Goal: Communication & Community: Answer question/provide support

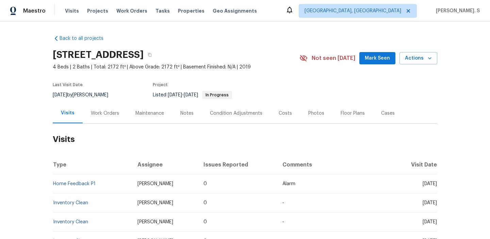
click at [113, 114] on div "Work Orders" at bounding box center [105, 113] width 28 height 7
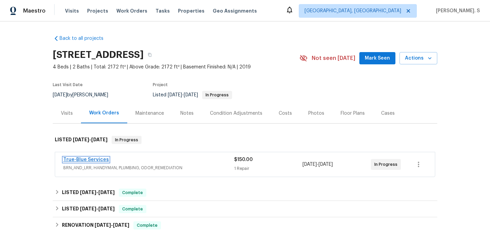
click at [95, 160] on link "True-Blue Services" at bounding box center [86, 159] width 46 height 5
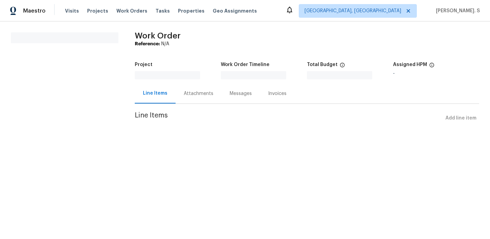
click at [189, 104] on section "Work Order Reference: N/A Project Work Order Timeline Total Budget $0.00 Assign…" at bounding box center [307, 82] width 344 height 100
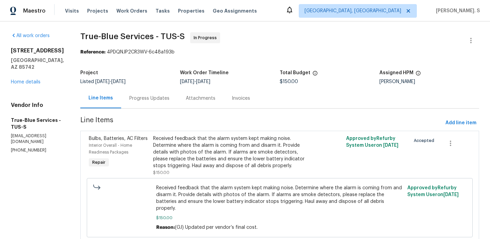
click at [197, 94] on div "Attachments" at bounding box center [200, 98] width 46 height 20
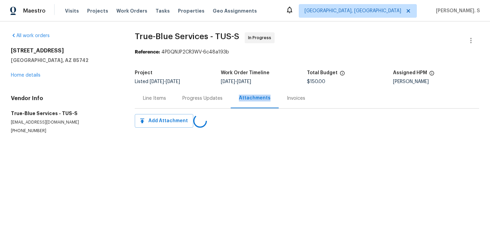
click at [197, 94] on div "Progress Updates" at bounding box center [202, 98] width 56 height 20
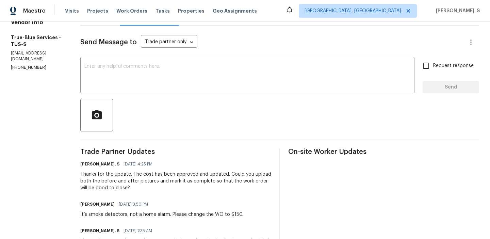
scroll to position [68, 0]
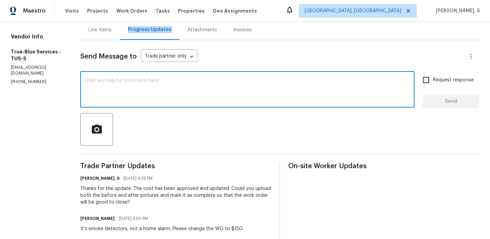
click at [185, 96] on textarea at bounding box center [247, 90] width 326 height 24
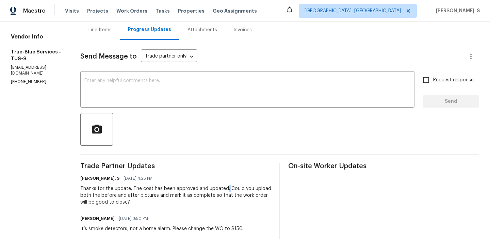
click at [234, 189] on div "Thanks for the update. The cost has been approved and updated. Could you upload…" at bounding box center [175, 195] width 191 height 20
click at [176, 193] on div "Thanks for the update. The cost has been approved and updated. Could you upload…" at bounding box center [175, 195] width 191 height 20
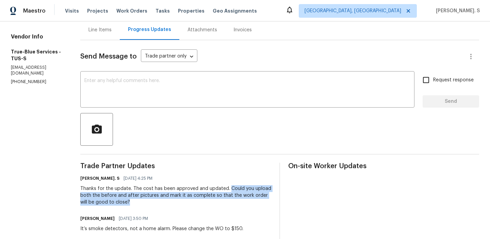
copy div "Could you upload both the before and after pictures and mark it as complete so …"
drag, startPoint x: 233, startPoint y: 187, endPoint x: 260, endPoint y: 204, distance: 32.3
click at [261, 88] on textarea at bounding box center [247, 90] width 326 height 24
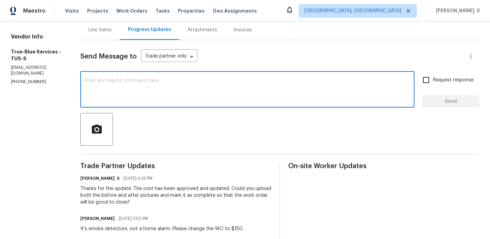
paste textarea "Could you upload both the before and after pictures and mark it as complete so …"
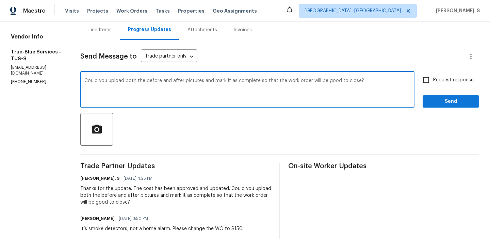
type textarea "Could you upload both the before and after pictures and mark it as complete so …"
click at [428, 81] on input "Request response" at bounding box center [426, 80] width 14 height 14
checkbox input "true"
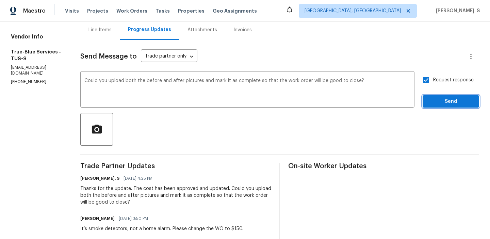
click at [437, 102] on span "Send" at bounding box center [451, 101] width 46 height 9
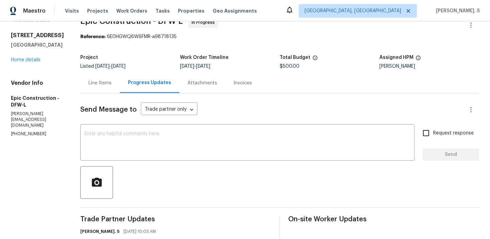
scroll to position [113, 0]
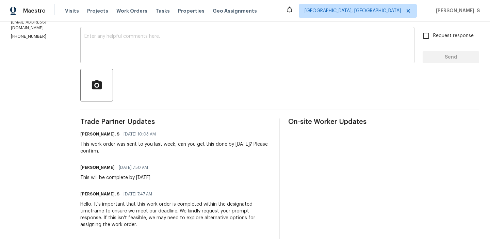
click at [99, 53] on textarea at bounding box center [247, 46] width 326 height 24
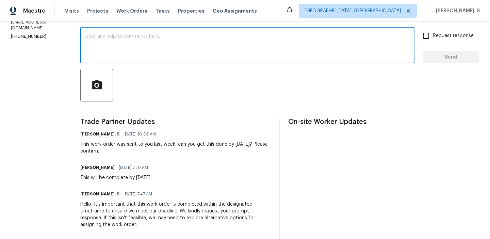
paste textarea "Hello, It's important that this work order is completed within the designated t…"
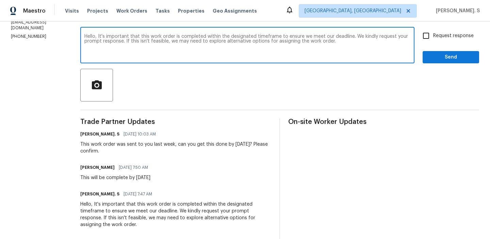
type textarea "Hello, It's important that this work order is completed within the designated t…"
click at [434, 36] on span "Request response" at bounding box center [453, 35] width 40 height 7
click at [433, 36] on input "Request response" at bounding box center [426, 36] width 14 height 14
checkbox input "true"
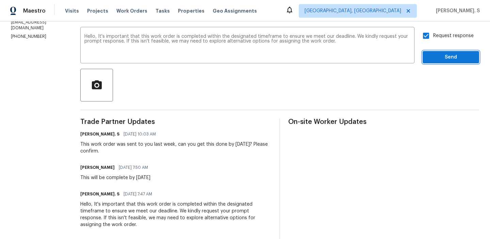
click at [435, 53] on span "Send" at bounding box center [451, 57] width 46 height 9
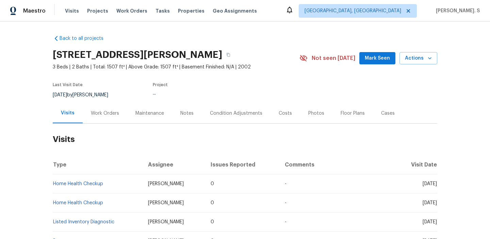
click at [96, 110] on div "Work Orders" at bounding box center [105, 113] width 28 height 7
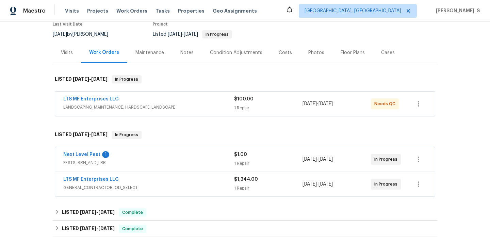
scroll to position [66, 0]
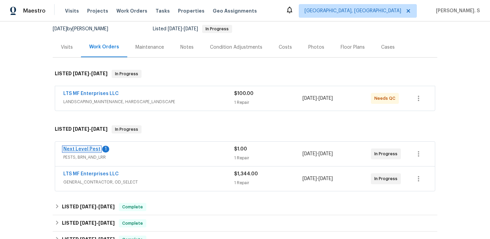
click at [77, 148] on link "Next Level Pest" at bounding box center [81, 149] width 37 height 5
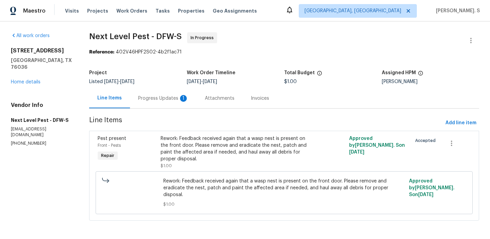
click at [175, 95] on div "Progress Updates 1" at bounding box center [163, 98] width 50 height 7
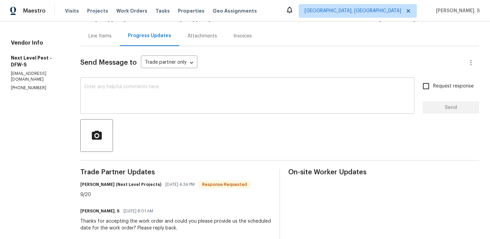
scroll to position [67, 0]
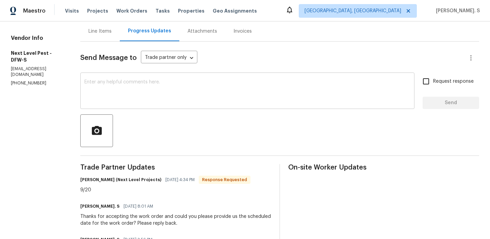
click at [144, 89] on textarea at bounding box center [247, 92] width 326 height 24
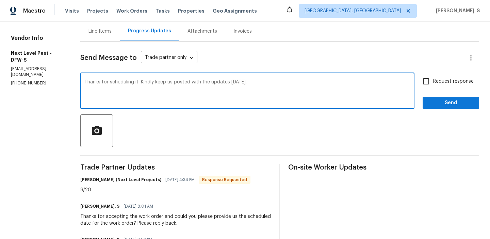
type textarea "Thanks for scheduling it. Kindly keep us posted with the updates tomorrow."
click at [90, 189] on div "9/20" at bounding box center [165, 189] width 170 height 7
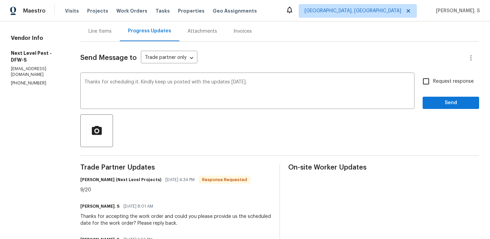
click at [90, 189] on div "9/20" at bounding box center [165, 189] width 170 height 7
copy div "9/20"
click at [443, 87] on label "Request response" at bounding box center [446, 81] width 55 height 14
click at [433, 87] on input "Request response" at bounding box center [426, 81] width 14 height 14
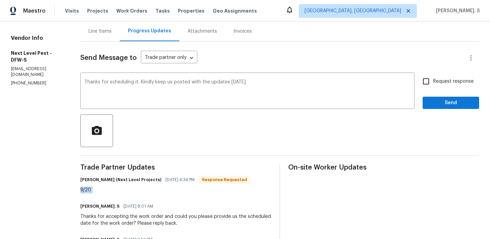
checkbox input "true"
click at [438, 103] on span "Send" at bounding box center [451, 103] width 46 height 9
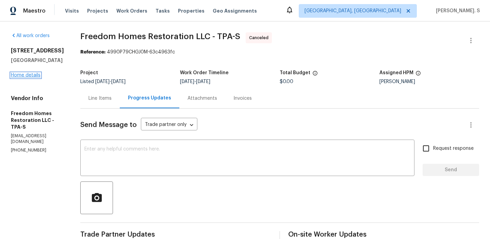
click at [26, 78] on link "Home details" at bounding box center [26, 75] width 30 height 5
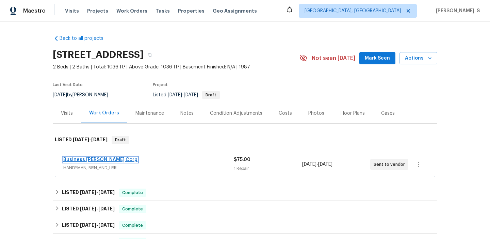
click at [70, 161] on link "Business Morel Corp" at bounding box center [100, 159] width 74 height 5
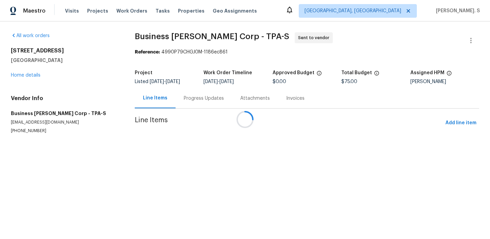
click at [184, 95] on div at bounding box center [245, 119] width 490 height 239
click at [184, 95] on div "Progress Updates" at bounding box center [204, 98] width 40 height 7
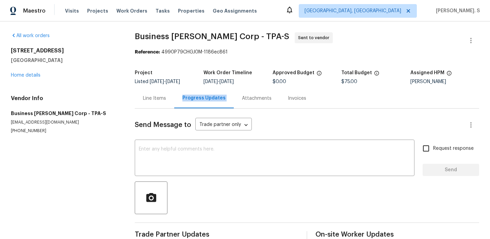
click at [184, 95] on div "Progress Updates" at bounding box center [203, 98] width 43 height 7
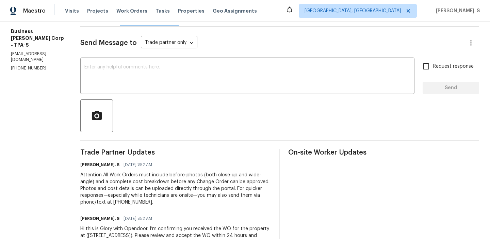
scroll to position [83, 0]
click at [185, 87] on textarea at bounding box center [247, 76] width 326 height 24
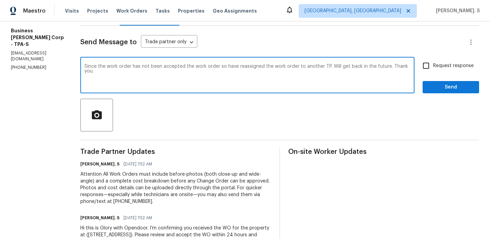
click at [185, 87] on textarea "Since the work order has not been accepted the work order so have reassigned th…" at bounding box center [247, 76] width 326 height 24
type textarea "Since the work order has not been accepted the work order so have reassigned th…"
click at [435, 69] on span "Request response" at bounding box center [453, 65] width 40 height 7
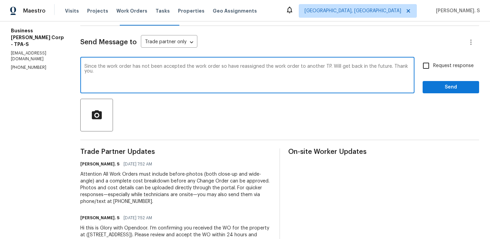
click at [433, 69] on input "Request response" at bounding box center [426, 65] width 14 height 14
checkbox input "true"
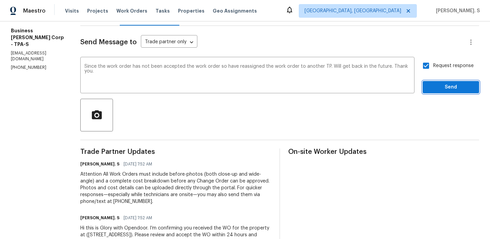
click at [434, 83] on span "Send" at bounding box center [451, 87] width 46 height 9
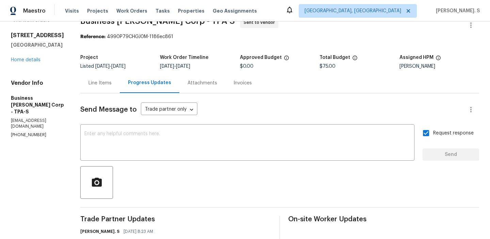
scroll to position [0, 0]
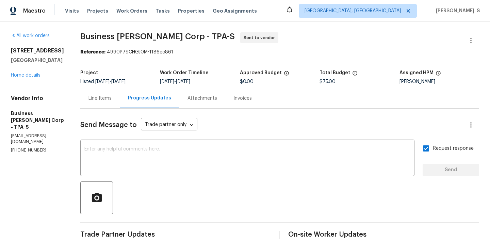
click at [160, 42] on span "Business Morel Corp - TPA-S Sent to vendor" at bounding box center [271, 40] width 382 height 16
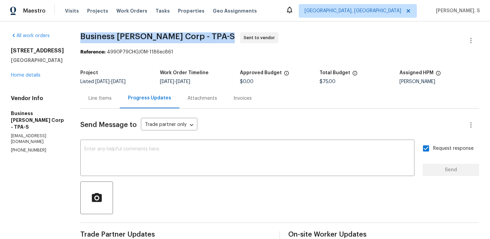
copy span "Business [PERSON_NAME] Corp - TPA-S"
click at [470, 38] on icon "button" at bounding box center [471, 40] width 8 height 8
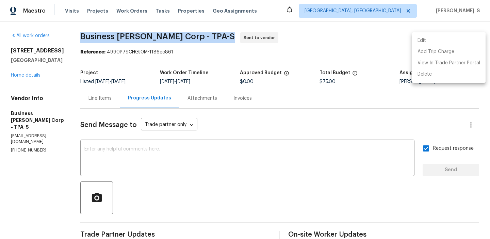
click at [445, 36] on li "Edit" at bounding box center [448, 40] width 73 height 11
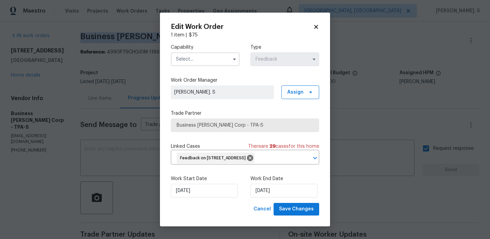
click at [202, 54] on input "text" at bounding box center [205, 59] width 69 height 14
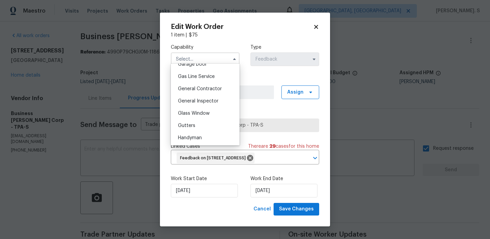
scroll to position [308, 0]
click at [194, 82] on div "General Contractor" at bounding box center [204, 88] width 65 height 12
type input "General Contractor"
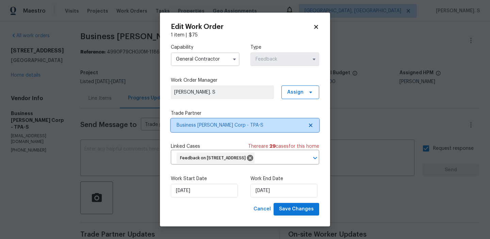
click at [309, 123] on icon at bounding box center [310, 124] width 3 height 3
click at [309, 122] on icon at bounding box center [310, 124] width 5 height 5
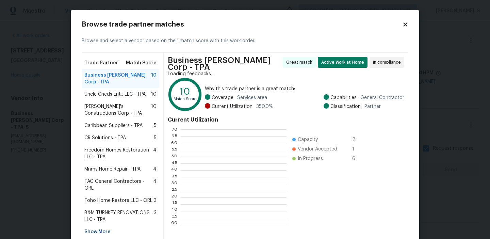
scroll to position [95, 106]
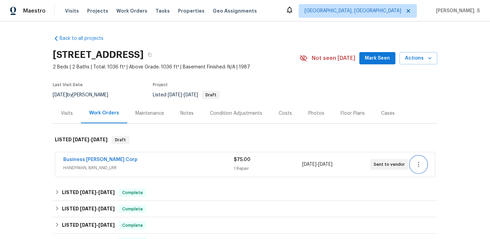
click at [417, 166] on icon "button" at bounding box center [418, 164] width 8 height 8
click at [422, 163] on li "Edit" at bounding box center [446, 164] width 73 height 11
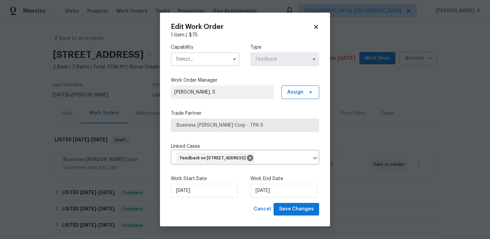
click at [211, 47] on label "Capability" at bounding box center [205, 47] width 69 height 7
click at [208, 54] on input "text" at bounding box center [205, 59] width 69 height 14
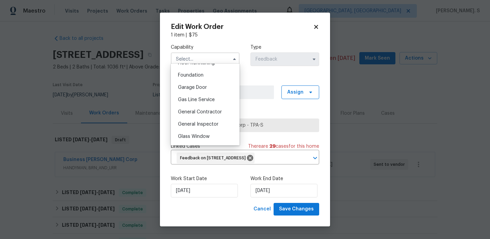
scroll to position [293, 0]
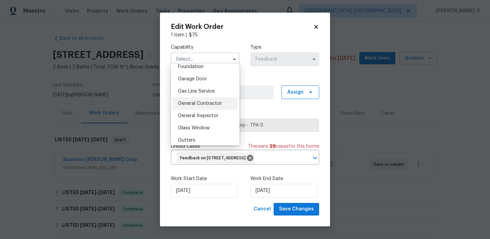
click at [207, 107] on div "General Contractor" at bounding box center [204, 103] width 65 height 12
type input "General Contractor"
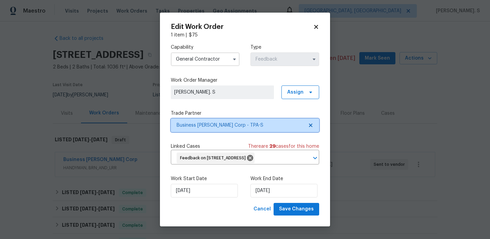
click at [310, 123] on icon at bounding box center [310, 124] width 3 height 3
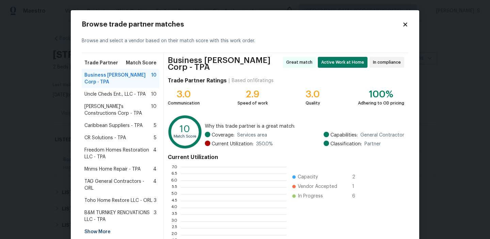
scroll to position [95, 106]
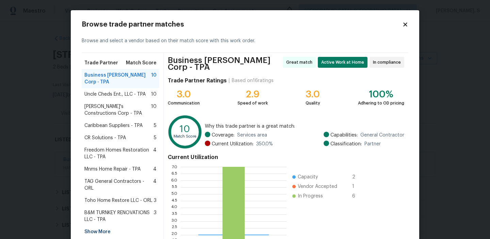
click at [113, 91] on span "Uncle Cheds Ent., LLC - TPA" at bounding box center [114, 94] width 61 height 7
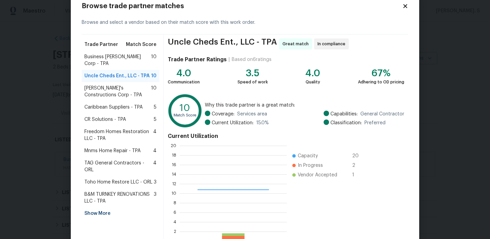
scroll to position [61, 0]
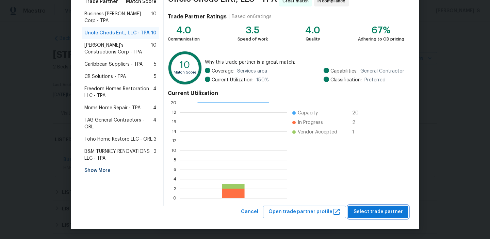
click at [387, 210] on span "Select trade partner" at bounding box center [377, 211] width 49 height 9
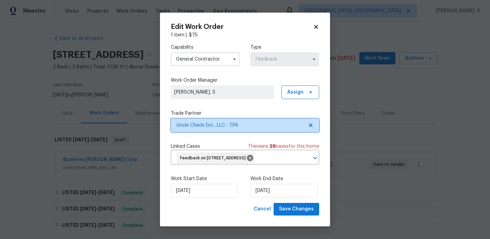
scroll to position [0, 0]
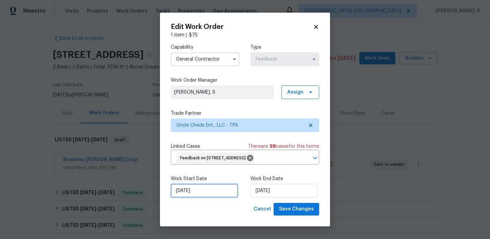
click at [198, 197] on input "[DATE]" at bounding box center [204, 191] width 67 height 14
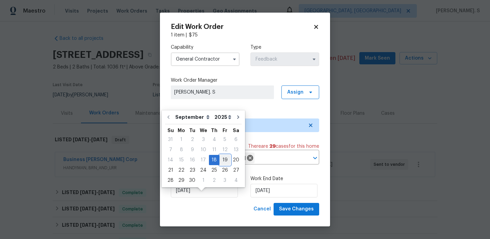
click at [221, 162] on div "19" at bounding box center [224, 160] width 11 height 10
type input "9/19/2025"
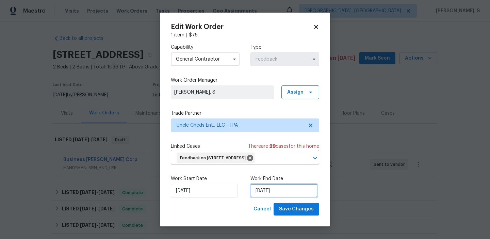
click at [261, 196] on input "[DATE]" at bounding box center [283, 191] width 67 height 14
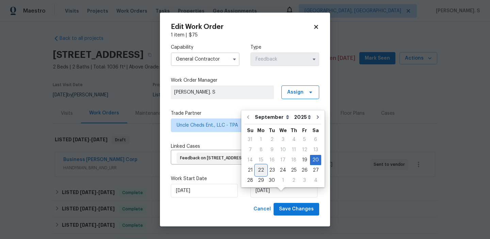
click at [258, 169] on div "22" at bounding box center [260, 170] width 11 height 10
type input "9/22/2025"
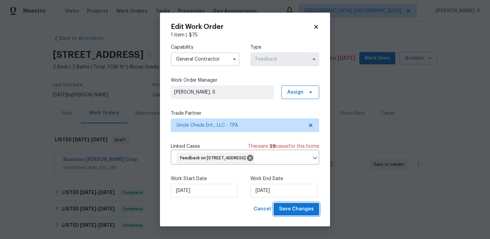
click at [297, 215] on button "Save Changes" at bounding box center [296, 209] width 46 height 13
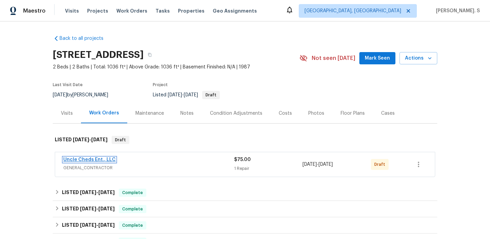
click at [89, 158] on link "Uncle Cheds Ent., LLC" at bounding box center [89, 159] width 52 height 5
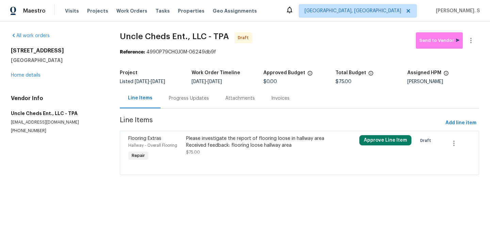
click at [223, 155] on div "Please investigate the report of flooring loose in hallway area Received feedba…" at bounding box center [256, 145] width 140 height 20
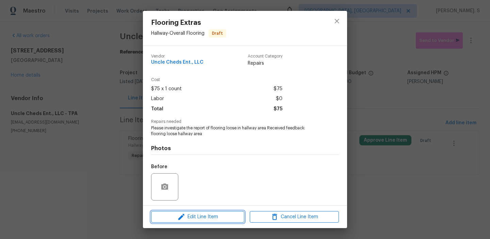
click at [216, 214] on span "Edit Line Item" at bounding box center [197, 217] width 89 height 9
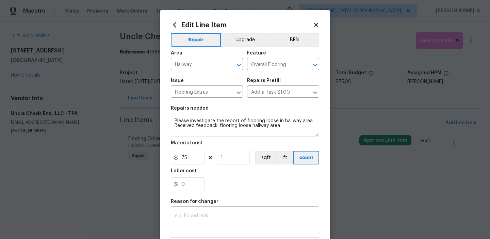
click at [219, 217] on textarea at bounding box center [245, 220] width 140 height 14
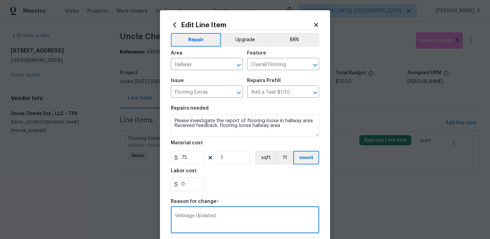
scroll to position [97, 0]
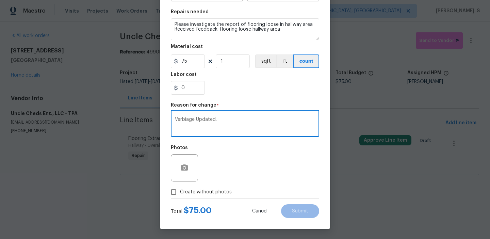
type textarea "Verbiage Updated."
click at [186, 193] on span "Create without photos" at bounding box center [206, 191] width 52 height 7
click at [180, 193] on input "Create without photos" at bounding box center [173, 191] width 13 height 13
checkbox input "true"
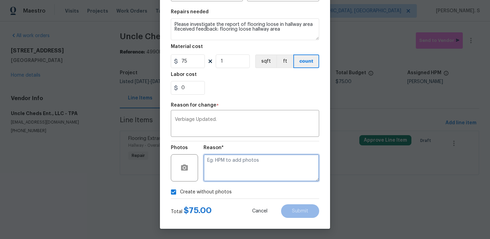
click at [273, 173] on textarea at bounding box center [261, 167] width 116 height 27
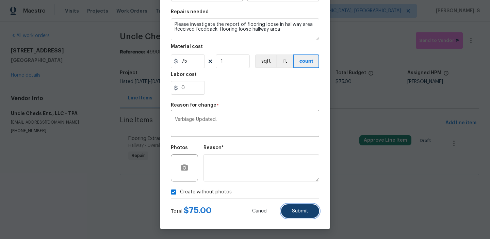
click at [299, 206] on button "Submit" at bounding box center [300, 211] width 38 height 14
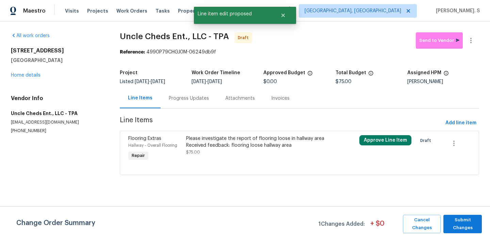
scroll to position [0, 0]
click at [464, 227] on span "Submit Changes" at bounding box center [462, 224] width 32 height 16
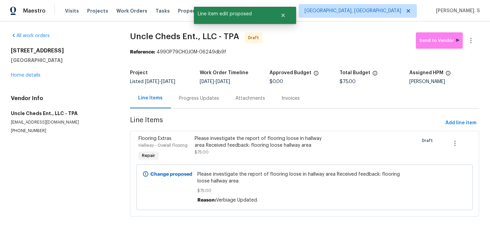
click at [193, 97] on div "Progress Updates" at bounding box center [199, 98] width 40 height 7
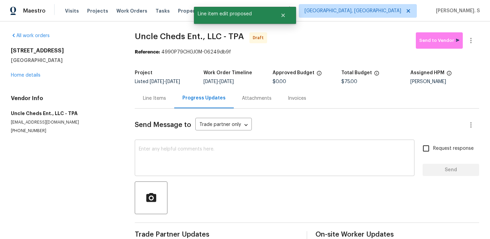
click at [171, 143] on div "x ​" at bounding box center [274, 158] width 279 height 35
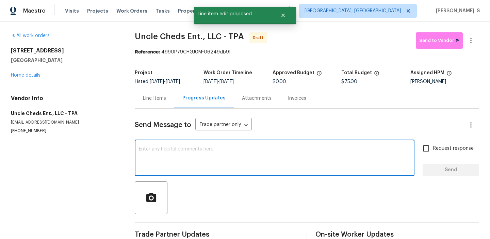
paste textarea "Hi this is Glory with Opendoor. I’m confirming you received the WO for the prop…"
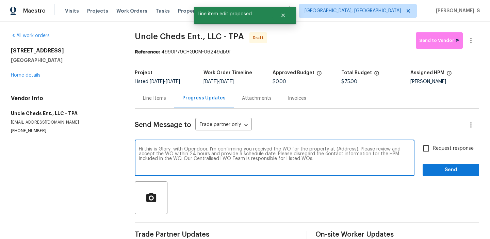
click at [341, 148] on textarea "Hi this is Glory with Opendoor. I’m confirming you received the WO for the prop…" at bounding box center [274, 159] width 271 height 24
paste textarea "3527 65th Avenue Cir E, Sarasota, FL 34243"
type textarea "Hi this is Glory with Opendoor. I’m confirming you received the WO for the prop…"
click at [444, 146] on span "Request response" at bounding box center [453, 148] width 40 height 7
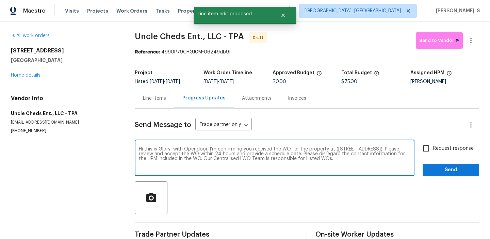
click at [433, 146] on input "Request response" at bounding box center [426, 148] width 14 height 14
checkbox input "true"
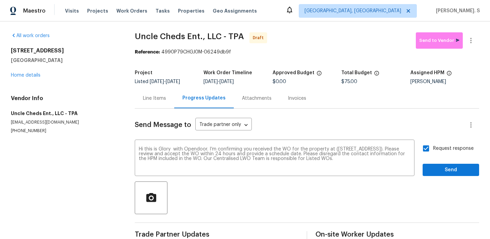
click at [437, 179] on div "Send Message to Trade partner only Trade partner only ​ Hi this is Glory with O…" at bounding box center [307, 174] width 344 height 133
click at [445, 167] on span "Send" at bounding box center [451, 170] width 46 height 9
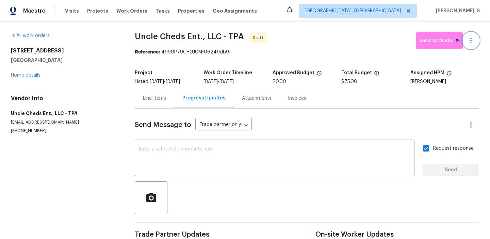
click at [470, 41] on icon "button" at bounding box center [471, 40] width 8 height 8
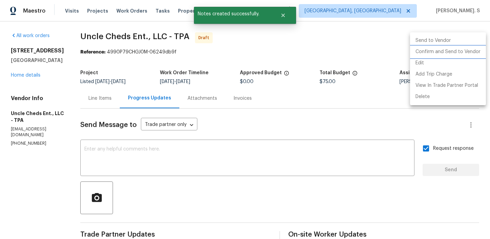
click at [444, 52] on li "Confirm and Send to Vendor" at bounding box center [448, 51] width 76 height 11
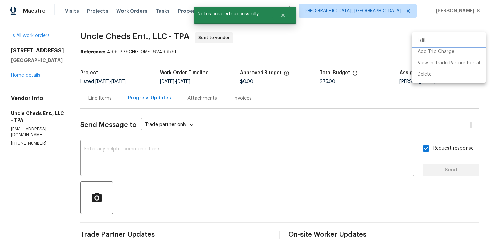
click at [428, 38] on li "Edit" at bounding box center [448, 40] width 73 height 11
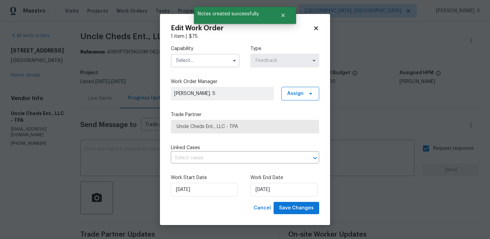
click at [220, 58] on input "text" at bounding box center [205, 61] width 69 height 14
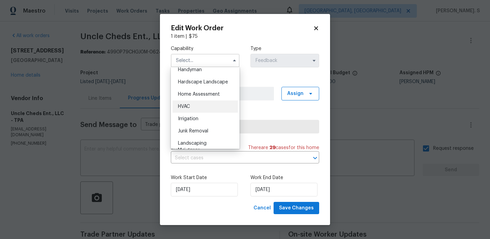
scroll to position [379, 0]
click at [204, 73] on div "Handyman" at bounding box center [204, 69] width 65 height 12
type input "Handyman"
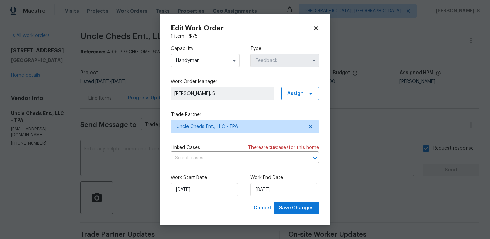
scroll to position [362, 0]
click at [225, 157] on input "text" at bounding box center [235, 158] width 129 height 11
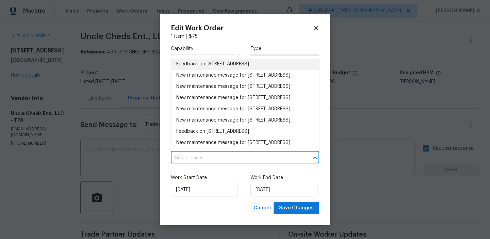
click at [224, 63] on li "Feedback on 3527 65th Avenue Cir E, Sarasota, FL 34243" at bounding box center [245, 63] width 148 height 11
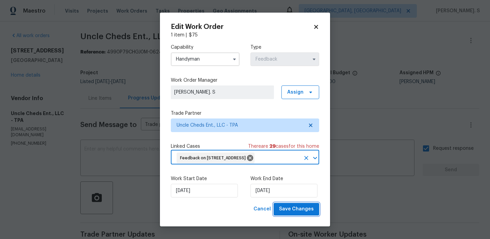
click at [305, 213] on span "Save Changes" at bounding box center [296, 209] width 35 height 9
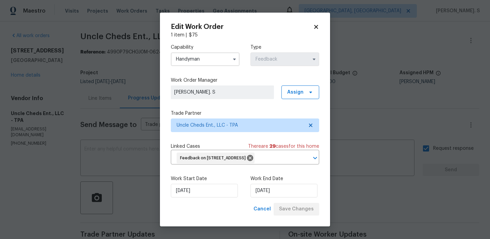
click at [101, 27] on body "Maestro Visits Projects Work Orders Tasks Properties Geo Assignments Albuquerqu…" at bounding box center [245, 119] width 490 height 239
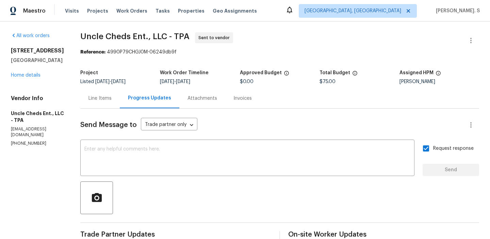
click at [101, 27] on div "All work orders 3527 65th Avenue Cir E Sarasota, FL 34243 Home details Vendor I…" at bounding box center [245, 160] width 490 height 278
copy span "Uncle Cheds Ent., LLC - TPA"
click at [245, 159] on textarea at bounding box center [247, 159] width 326 height 24
paste textarea "The Work Orders must include before-photos (both close-up and wide-angle) and a…"
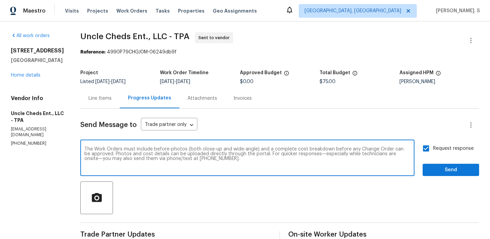
type textarea "The Work Orders must include before-photos (both close-up and wide-angle) and a…"
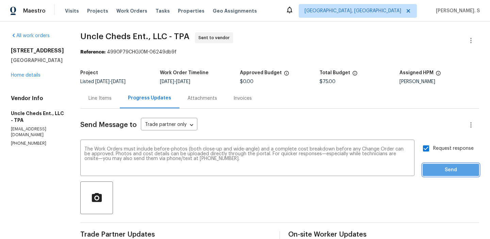
click at [438, 169] on span "Send" at bounding box center [451, 170] width 46 height 9
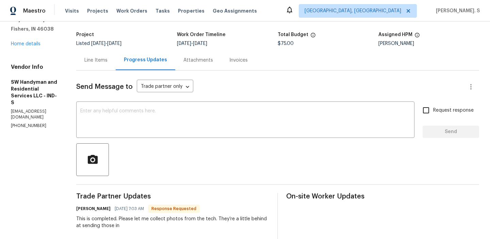
scroll to position [108, 0]
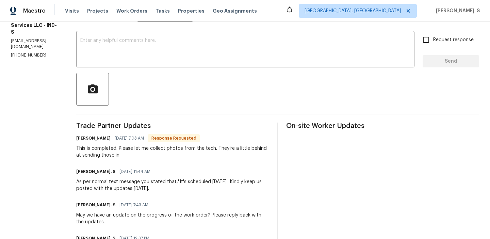
click at [310, 70] on div "Send Message to Trade partner only Trade partner only ​ x ​ Request response Se…" at bounding box center [277, 197] width 403 height 394
click at [239, 64] on div "x ​" at bounding box center [245, 50] width 338 height 35
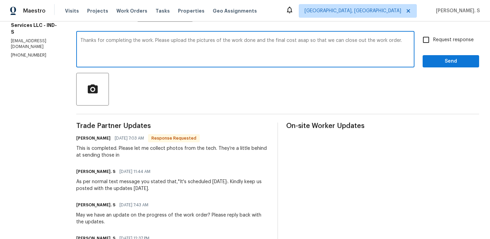
type textarea "Thanks for completing the work. Please upload the pictures of the work done and…"
click at [239, 64] on div "Thanks for completing the work. Please upload the pictures of the work done and…" at bounding box center [245, 50] width 338 height 35
click at [244, 39] on textarea "Thanks for completing the work. Please upload the pictures of the work done and…" at bounding box center [245, 50] width 330 height 24
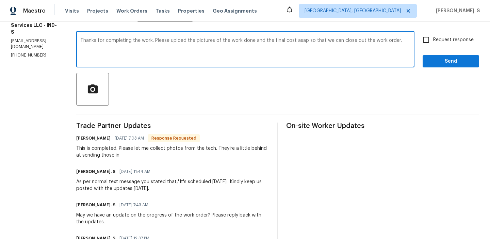
click at [244, 39] on textarea "Thanks for completing the work. Please upload the pictures of the work done and…" at bounding box center [245, 50] width 330 height 24
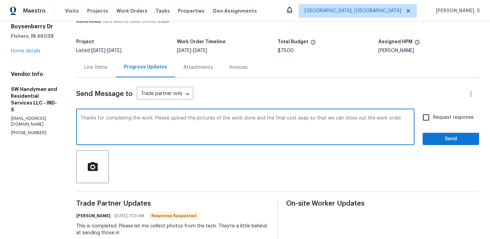
click at [441, 114] on label "Request response" at bounding box center [446, 117] width 55 height 14
click at [433, 114] on input "Request response" at bounding box center [426, 117] width 14 height 14
checkbox input "true"
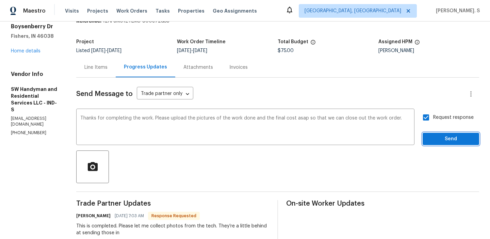
click at [436, 133] on button "Send" at bounding box center [450, 139] width 56 height 13
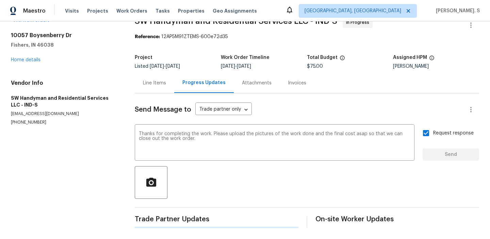
scroll to position [15, 0]
click at [159, 83] on div "Line Items" at bounding box center [154, 83] width 23 height 7
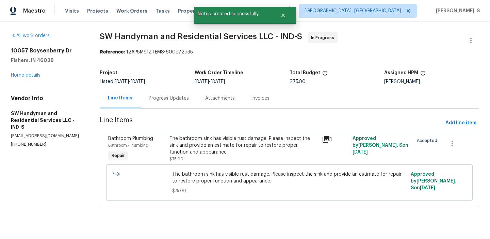
click at [179, 101] on div "Progress Updates" at bounding box center [169, 98] width 40 height 7
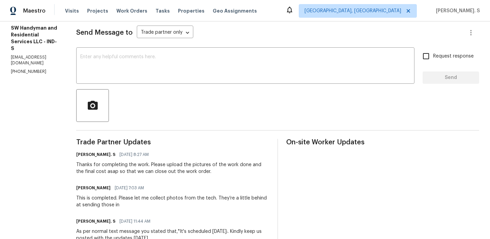
scroll to position [115, 0]
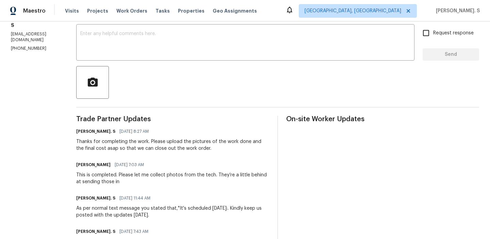
click at [179, 175] on div "This is completed. Please let me collect photos from the tech. They’re a little…" at bounding box center [172, 178] width 193 height 14
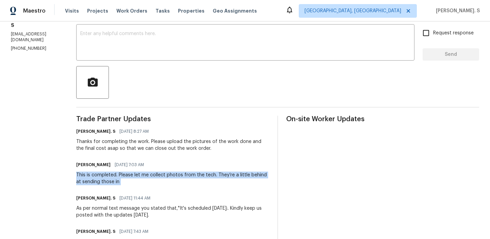
click at [179, 175] on div "This is completed. Please let me collect photos from the tech. They’re a little…" at bounding box center [172, 178] width 193 height 14
copy div "This is completed. Please let me collect photos from the tech. They’re a little…"
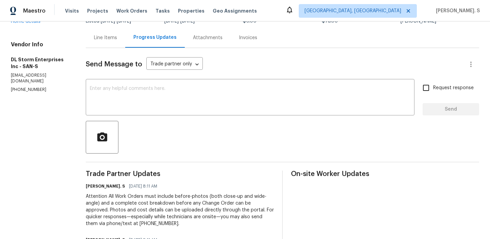
scroll to position [67, 0]
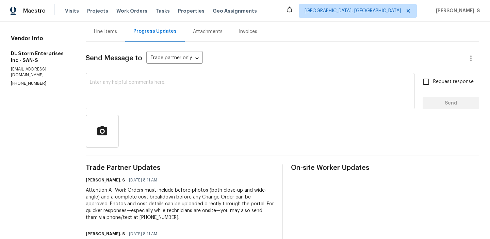
click at [219, 88] on textarea at bounding box center [250, 92] width 320 height 24
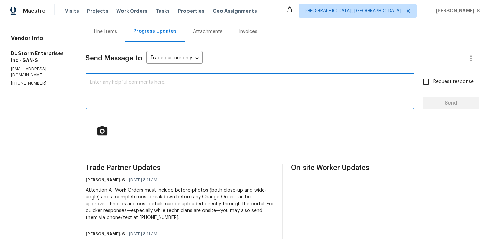
click at [207, 98] on textarea at bounding box center [250, 92] width 320 height 24
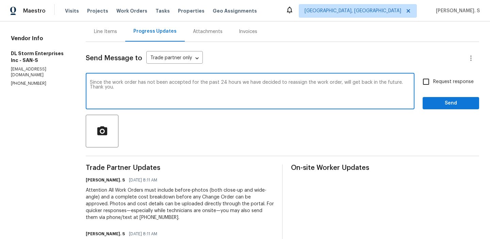
click at [207, 98] on textarea "Since the work order has not been accepted for the past 24 hours we have decide…" at bounding box center [250, 92] width 320 height 24
type textarea "Since the work order has not been accepted for the past 24 hours we have decide…"
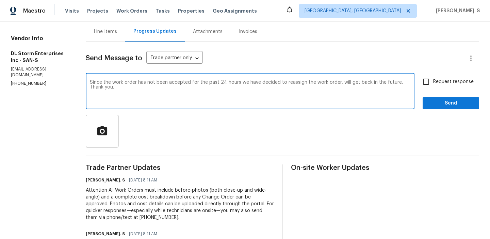
click at [426, 81] on input "Request response" at bounding box center [426, 81] width 14 height 14
checkbox input "true"
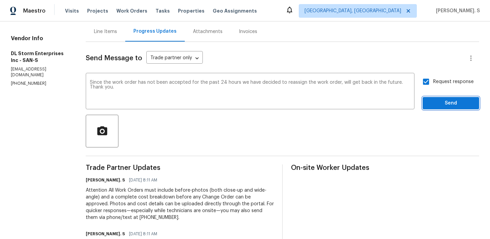
click at [430, 102] on span "Send" at bounding box center [451, 103] width 46 height 9
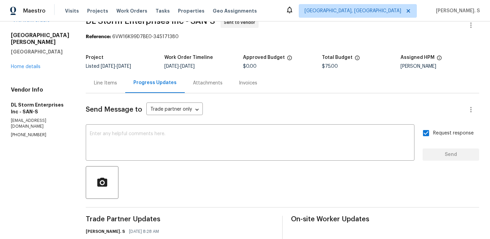
scroll to position [0, 0]
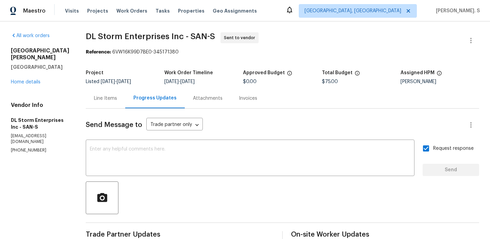
click at [126, 34] on span "DL Storm Enterprises Inc - SAN-S" at bounding box center [150, 36] width 129 height 8
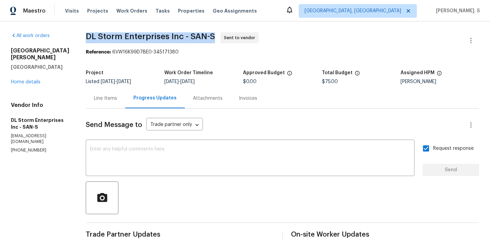
copy span "DL Storm Enterprises Inc - SAN-S"
click at [464, 36] on button "button" at bounding box center [470, 40] width 16 height 16
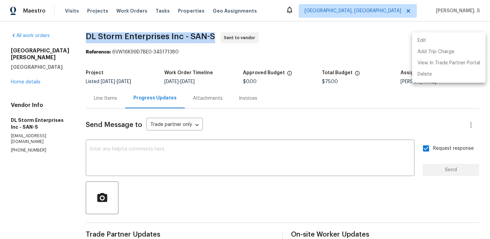
click at [453, 36] on li "Edit" at bounding box center [448, 40] width 73 height 11
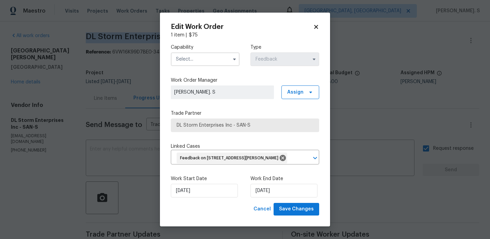
click at [197, 62] on input "text" at bounding box center [205, 59] width 69 height 14
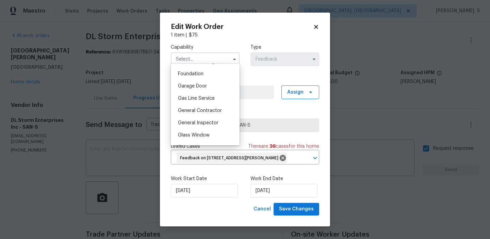
scroll to position [287, 0]
click at [198, 113] on div "General Contractor" at bounding box center [204, 110] width 65 height 12
type input "General Contractor"
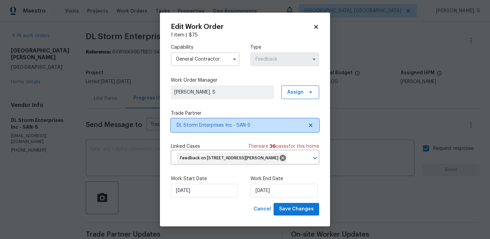
click at [309, 123] on icon at bounding box center [310, 124] width 3 height 3
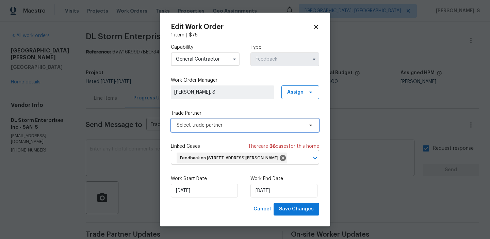
click at [309, 122] on icon at bounding box center [310, 124] width 5 height 5
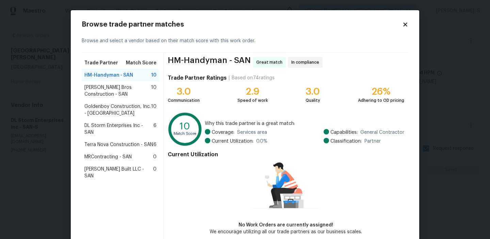
click at [108, 94] on span "[PERSON_NAME] Bros Construction - SAN" at bounding box center [117, 91] width 67 height 14
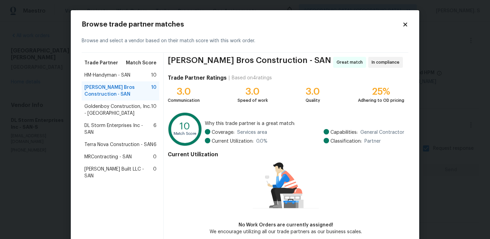
scroll to position [33, 0]
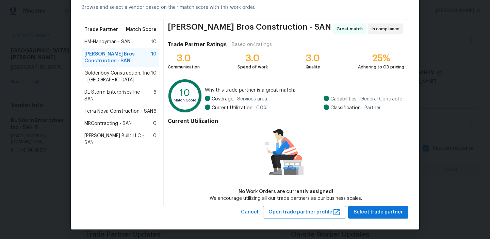
click at [129, 74] on span "Goldenboy Construction, Inc. - [GEOGRAPHIC_DATA]" at bounding box center [117, 77] width 67 height 14
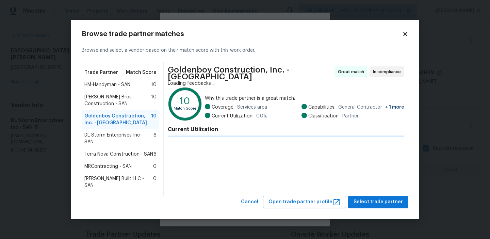
scroll to position [0, 0]
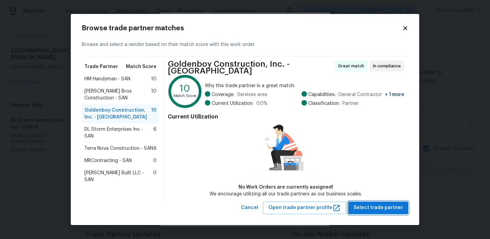
click at [365, 210] on span "Select trade partner" at bounding box center [377, 207] width 49 height 9
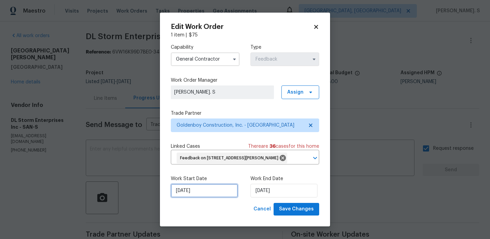
click at [211, 197] on input "[DATE]" at bounding box center [204, 191] width 67 height 14
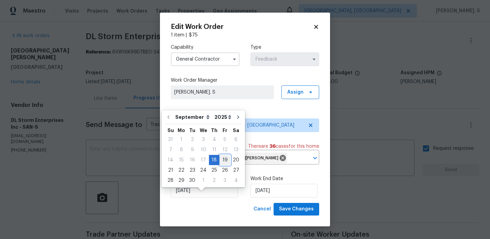
click at [222, 162] on div "19" at bounding box center [224, 160] width 11 height 10
type input "[DATE]"
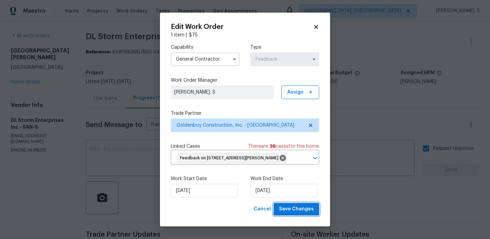
click at [291, 213] on span "Save Changes" at bounding box center [296, 209] width 35 height 9
click at [468, 43] on body "Maestro Visits Projects Work Orders Tasks Properties Geo Assignments [GEOGRAPHI…" at bounding box center [245, 119] width 490 height 239
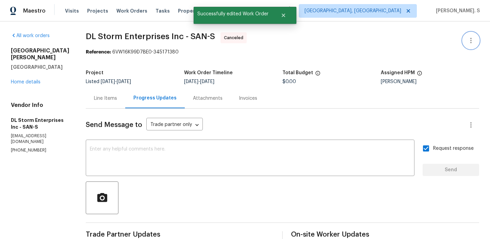
click at [468, 43] on icon "button" at bounding box center [471, 40] width 8 height 8
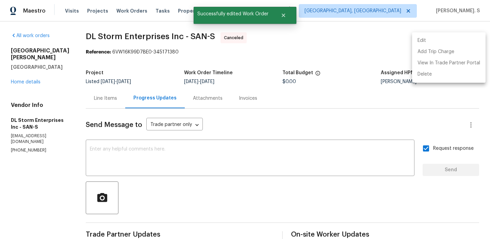
click at [446, 42] on li "Edit" at bounding box center [448, 40] width 73 height 11
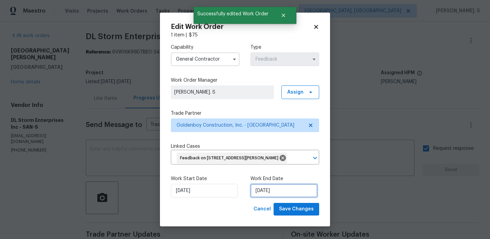
click at [278, 195] on input "[DATE]" at bounding box center [283, 191] width 67 height 14
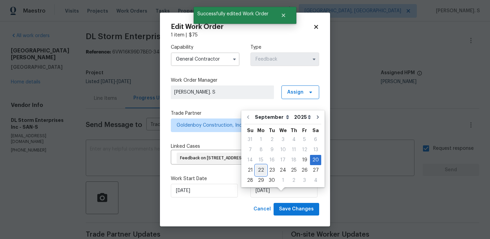
click at [262, 169] on div "22" at bounding box center [260, 170] width 11 height 10
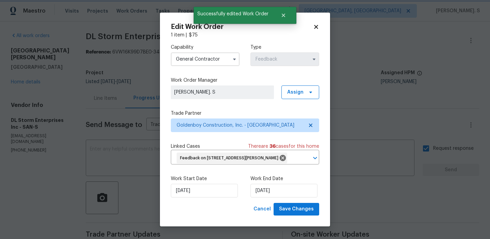
type input "[DATE]"
click at [286, 213] on span "Save Changes" at bounding box center [296, 209] width 35 height 9
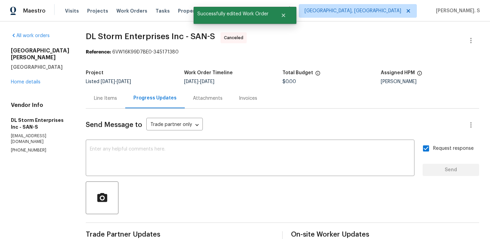
click at [35, 78] on div "[STREET_ADDRESS][PERSON_NAME] Home details" at bounding box center [40, 66] width 58 height 38
click at [20, 80] on link "Home details" at bounding box center [26, 82] width 30 height 5
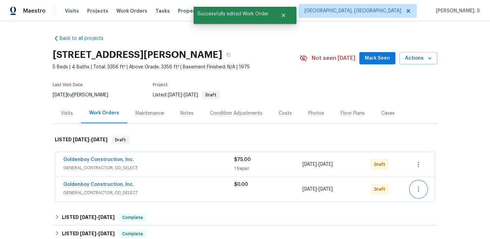
click at [421, 187] on icon "button" at bounding box center [418, 189] width 8 height 8
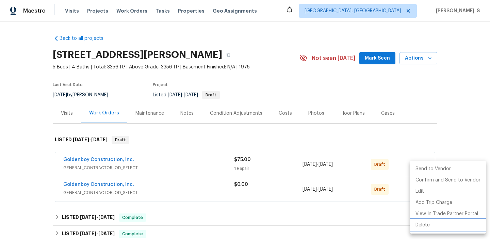
click at [427, 225] on li "Delete" at bounding box center [448, 224] width 76 height 11
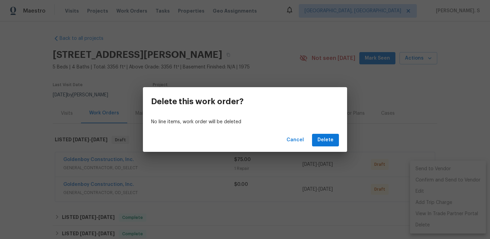
click at [324, 147] on div "Cancel Delete" at bounding box center [245, 139] width 204 height 23
click at [322, 143] on span "Delete" at bounding box center [325, 140] width 16 height 9
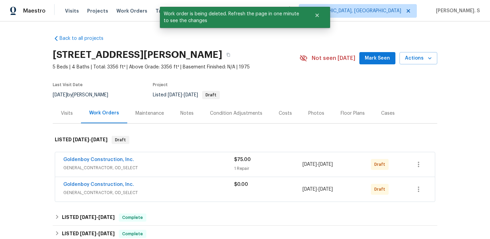
click at [77, 156] on span "Goldenboy Construction, Inc." at bounding box center [98, 159] width 71 height 7
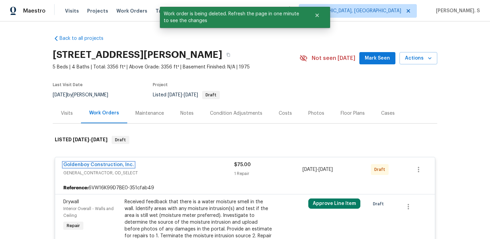
click at [74, 166] on link "Goldenboy Construction, Inc." at bounding box center [98, 164] width 71 height 5
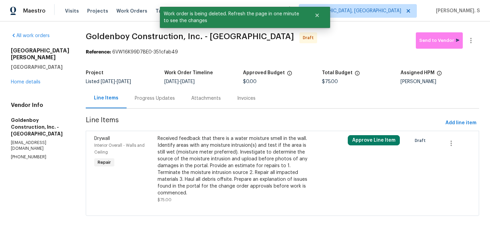
click at [206, 173] on div "Received feedback that there is a water moisture smell in the wall. Identify ar…" at bounding box center [234, 165] width 154 height 61
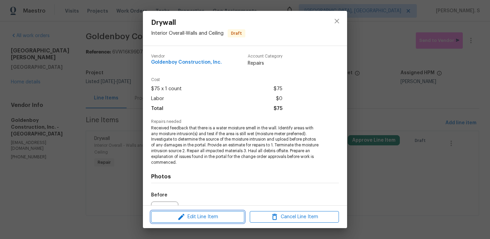
click at [198, 215] on span "Edit Line Item" at bounding box center [197, 217] width 89 height 9
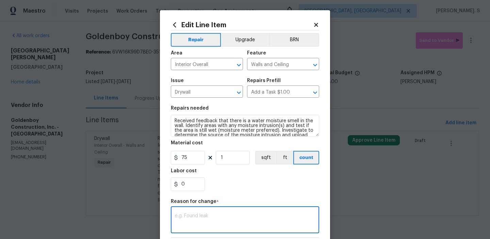
click at [187, 216] on textarea at bounding box center [245, 220] width 140 height 14
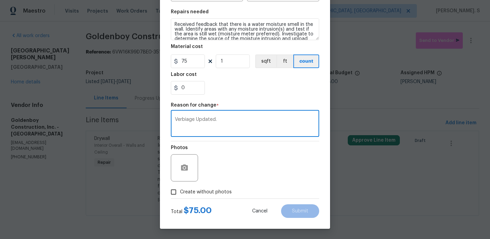
type textarea "Verbiage Updated."
click at [209, 185] on div "Photos" at bounding box center [245, 163] width 148 height 44
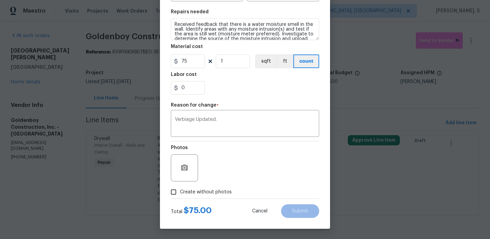
click at [226, 193] on span "Create without photos" at bounding box center [206, 191] width 52 height 7
click at [180, 193] on input "Create without photos" at bounding box center [173, 191] width 13 height 13
checkbox input "true"
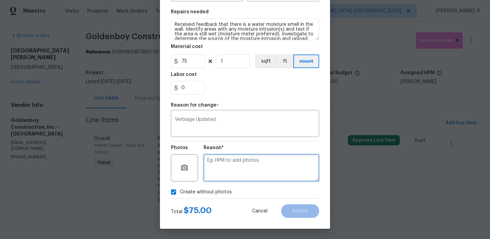
click at [266, 172] on textarea at bounding box center [261, 167] width 116 height 27
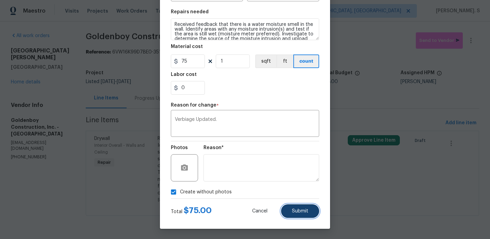
click at [301, 207] on button "Submit" at bounding box center [300, 211] width 38 height 14
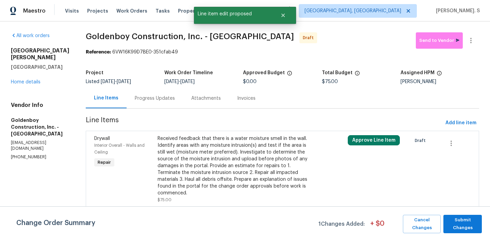
scroll to position [0, 0]
click at [457, 217] on span "Submit Changes" at bounding box center [462, 224] width 32 height 16
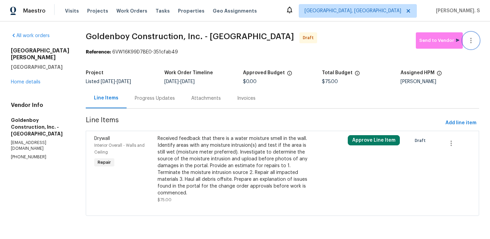
click at [473, 38] on icon "button" at bounding box center [471, 40] width 8 height 8
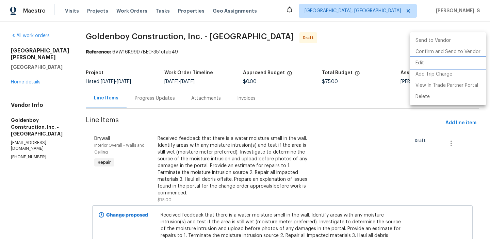
click at [419, 62] on li "Edit" at bounding box center [448, 62] width 76 height 11
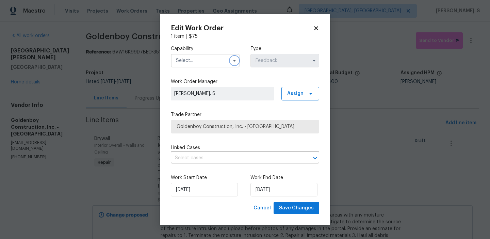
click at [236, 60] on icon "button" at bounding box center [234, 60] width 5 height 5
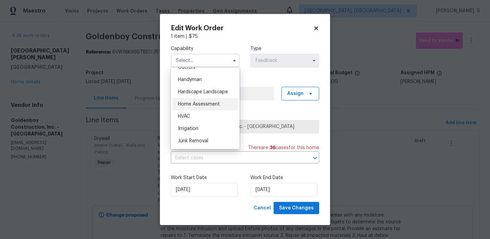
scroll to position [365, 0]
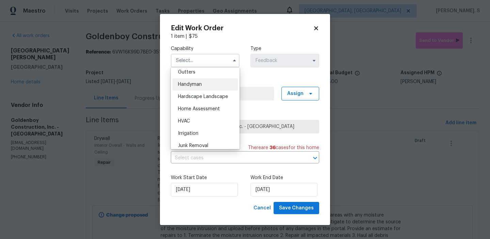
click at [215, 84] on div "Handyman" at bounding box center [204, 84] width 65 height 12
type input "Handyman"
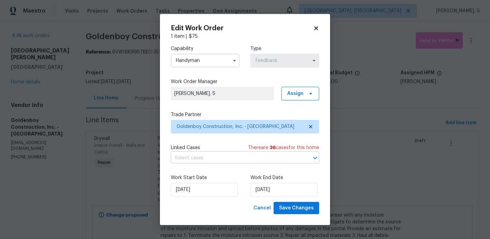
click at [243, 154] on input "text" at bounding box center [235, 158] width 129 height 11
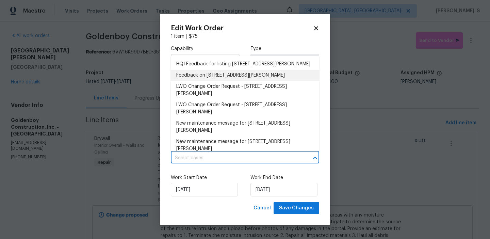
click at [236, 81] on li "Feedback on [STREET_ADDRESS][PERSON_NAME]" at bounding box center [245, 75] width 148 height 11
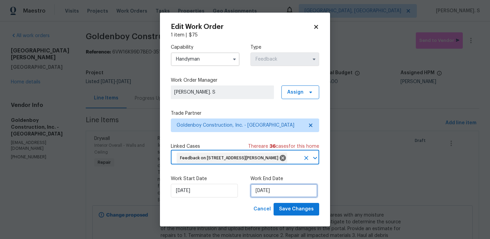
click at [274, 197] on input "[DATE]" at bounding box center [283, 191] width 67 height 14
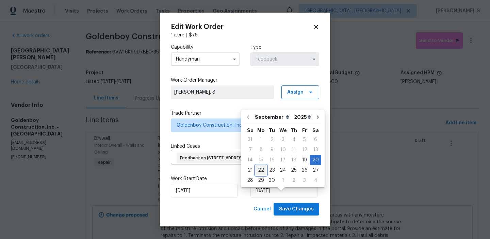
click at [256, 169] on div "22" at bounding box center [260, 170] width 11 height 10
type input "[DATE]"
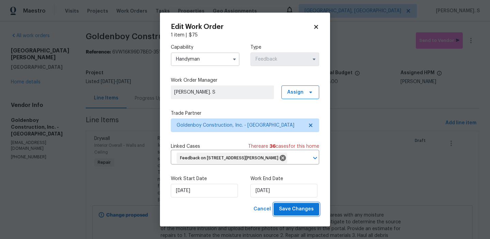
click at [290, 213] on span "Save Changes" at bounding box center [296, 209] width 35 height 9
click at [470, 29] on body "Maestro Visits Projects Work Orders Tasks Properties Geo Assignments [GEOGRAPHI…" at bounding box center [245, 119] width 490 height 239
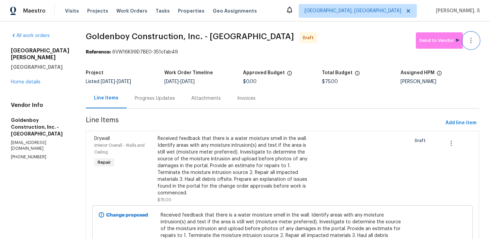
click at [471, 35] on button "button" at bounding box center [470, 40] width 16 height 16
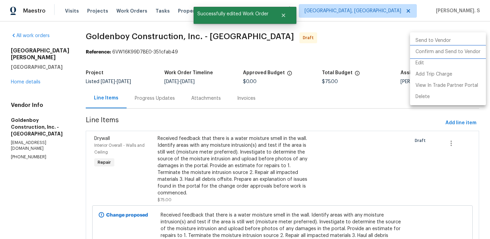
click at [470, 50] on li "Confirm and Send to Vendor" at bounding box center [448, 51] width 76 height 11
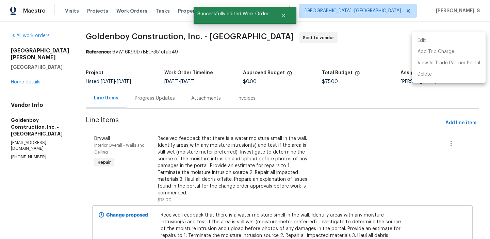
click at [169, 98] on div at bounding box center [245, 119] width 490 height 239
click at [169, 98] on div "Edit Add Trip Charge View In Trade Partner Portal Delete" at bounding box center [245, 119] width 490 height 239
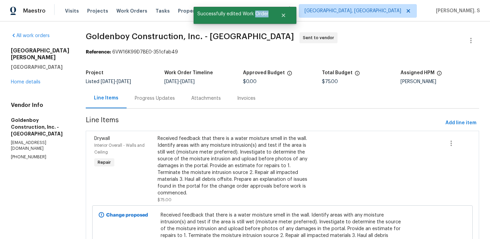
click at [169, 98] on div "Progress Updates" at bounding box center [155, 98] width 40 height 7
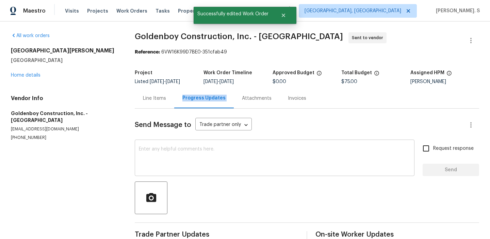
click at [185, 167] on textarea at bounding box center [274, 159] width 271 height 24
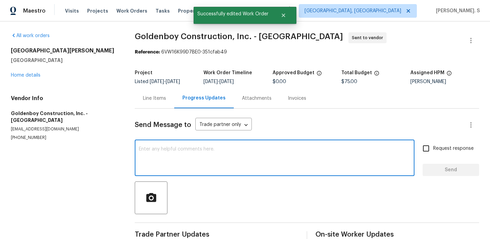
paste textarea "Hi this is Glory with Opendoor. I’m confirming you received the WO for the prop…"
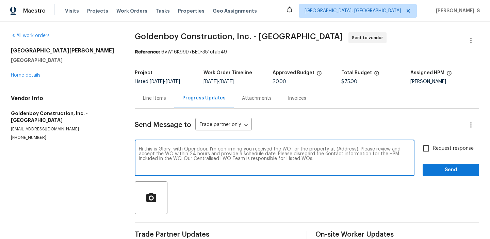
click at [342, 149] on textarea "Hi this is Glory with Opendoor. I’m confirming you received the WO for the prop…" at bounding box center [274, 159] width 271 height 24
paste textarea "[STREET_ADDRESS][PERSON_NAME]"
type textarea "Hi this is Glory with Opendoor. I’m confirming you received the WO for the prop…"
click at [433, 147] on input "Request response" at bounding box center [426, 148] width 14 height 14
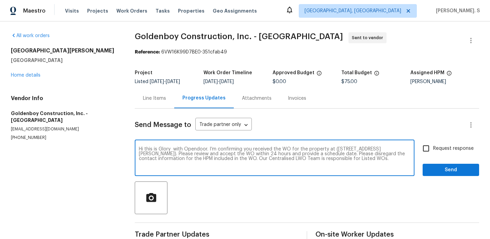
checkbox input "true"
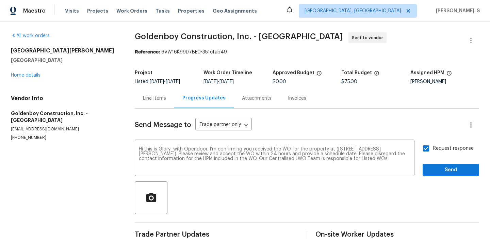
click at [440, 180] on div "Send Message to Trade partner only Trade partner only ​ Hi this is Glory with O…" at bounding box center [307, 174] width 344 height 133
click at [444, 166] on span "Send" at bounding box center [451, 170] width 46 height 9
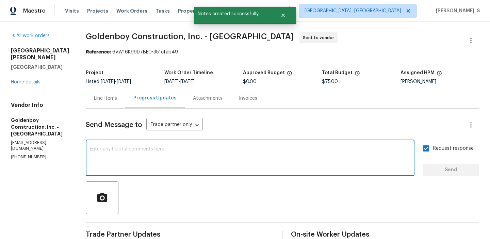
click at [266, 152] on textarea at bounding box center [250, 159] width 320 height 24
paste textarea "The Work Orders must include before-photos (both close-up and wide-angle) and a…"
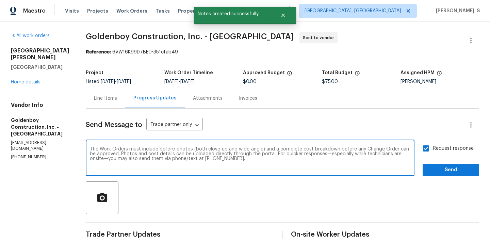
type textarea "The Work Orders must include before-photos (both close-up and wide-angle) and a…"
click at [453, 168] on span "Send" at bounding box center [451, 170] width 46 height 9
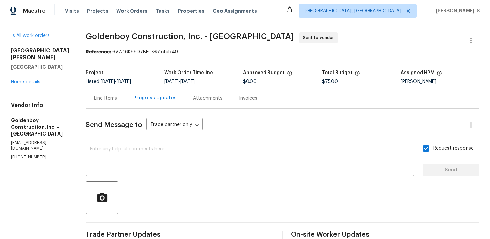
click at [175, 36] on span "Goldenboy Construction, Inc. - [GEOGRAPHIC_DATA]" at bounding box center [190, 36] width 208 height 8
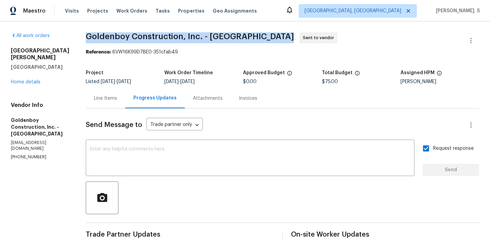
copy span "Goldenboy Construction, Inc. - [GEOGRAPHIC_DATA]"
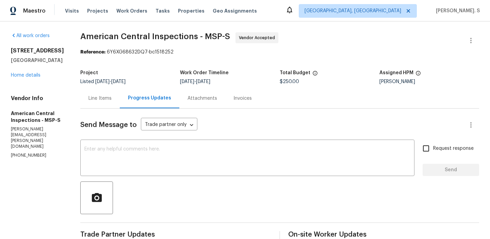
click at [138, 178] on div "Send Message to Trade partner only Trade partner only ​ x ​ Request response Se…" at bounding box center [279, 231] width 399 height 247
click at [160, 166] on textarea at bounding box center [247, 159] width 326 height 24
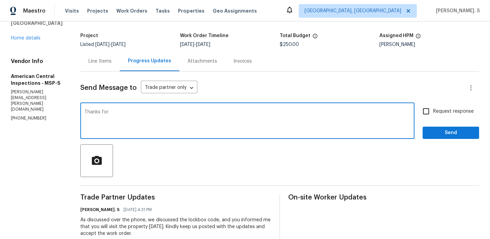
scroll to position [38, 0]
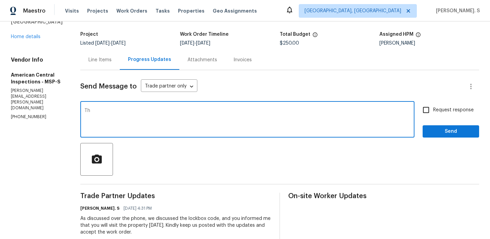
type textarea "T"
click at [156, 134] on div "x ​" at bounding box center [247, 120] width 334 height 35
paste textarea "May we have an update on the progress of the work order?"
type textarea "May we have an update on the progress of the work order? Please reply back."
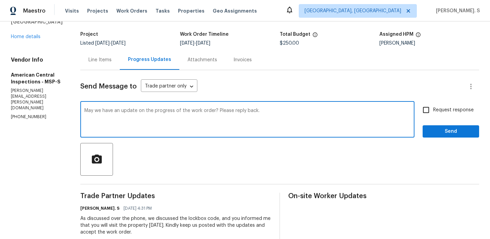
click at [454, 108] on span "Request response" at bounding box center [453, 109] width 40 height 7
click at [433, 108] on input "Request response" at bounding box center [426, 110] width 14 height 14
checkbox input "true"
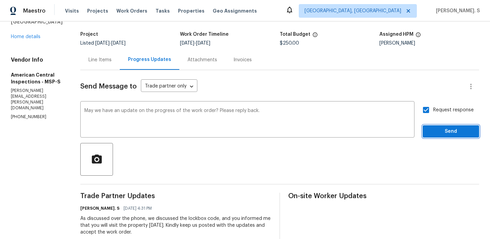
click at [442, 130] on span "Send" at bounding box center [451, 131] width 46 height 9
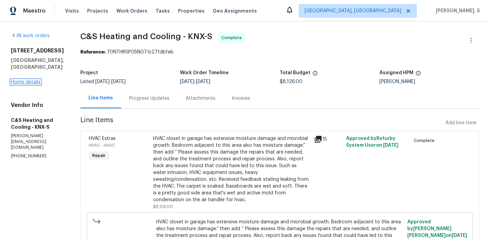
click at [25, 80] on link "Home details" at bounding box center [26, 82] width 30 height 5
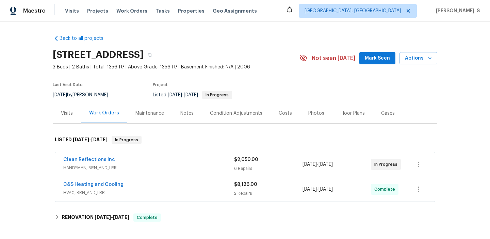
click at [101, 162] on span "Clean Reflections Inc" at bounding box center [89, 159] width 52 height 7
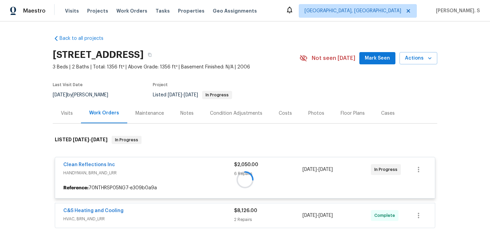
click at [100, 163] on div at bounding box center [245, 179] width 384 height 101
click at [90, 165] on div at bounding box center [245, 179] width 384 height 101
click at [79, 163] on div at bounding box center [245, 179] width 384 height 101
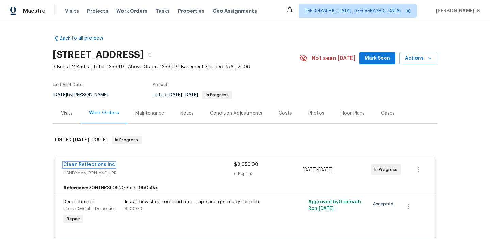
click at [79, 163] on link "Clean Reflections Inc" at bounding box center [89, 164] width 52 height 5
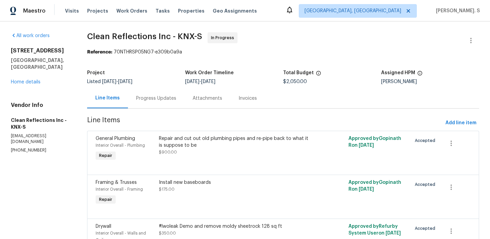
click at [154, 94] on div "Progress Updates" at bounding box center [156, 98] width 56 height 20
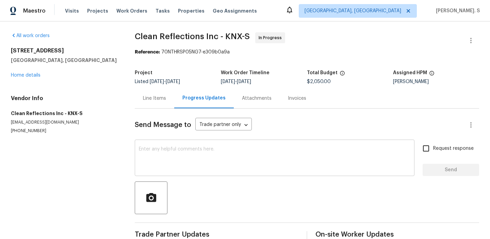
click at [200, 146] on div "x ​" at bounding box center [274, 158] width 279 height 35
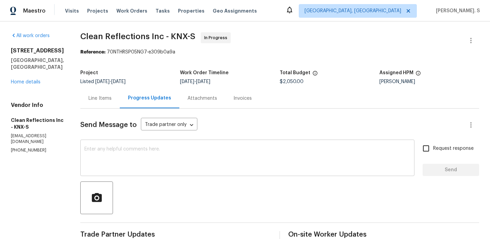
click at [131, 154] on textarea at bounding box center [247, 159] width 326 height 24
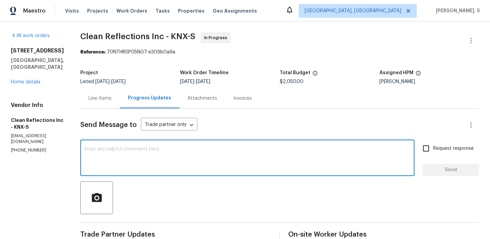
paste textarea "Hello, It's important that this work order is completed within the designated t…"
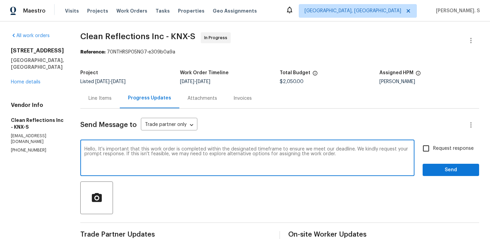
type textarea "Hello, It's important that this work order is completed within the designated t…"
click at [420, 152] on input "Request response" at bounding box center [426, 148] width 14 height 14
checkbox input "true"
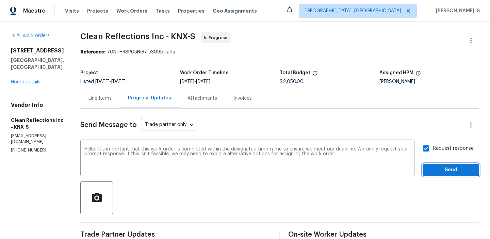
click at [433, 169] on span "Send" at bounding box center [451, 170] width 46 height 9
